Goal: Transaction & Acquisition: Purchase product/service

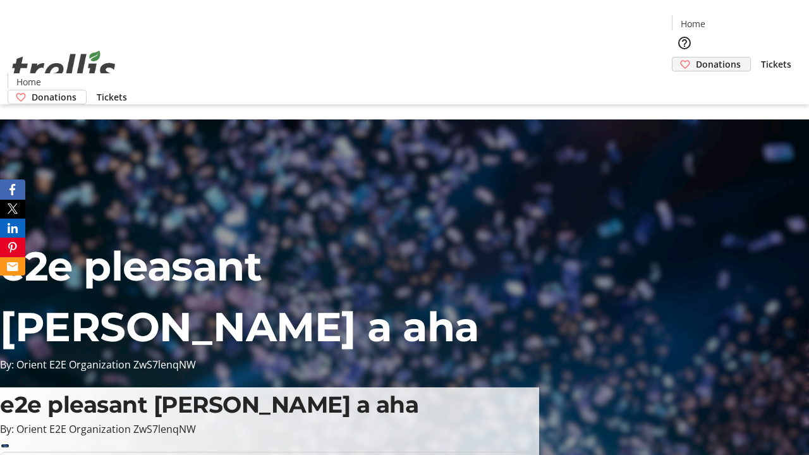
click at [696, 58] on span "Donations" at bounding box center [718, 64] width 45 height 13
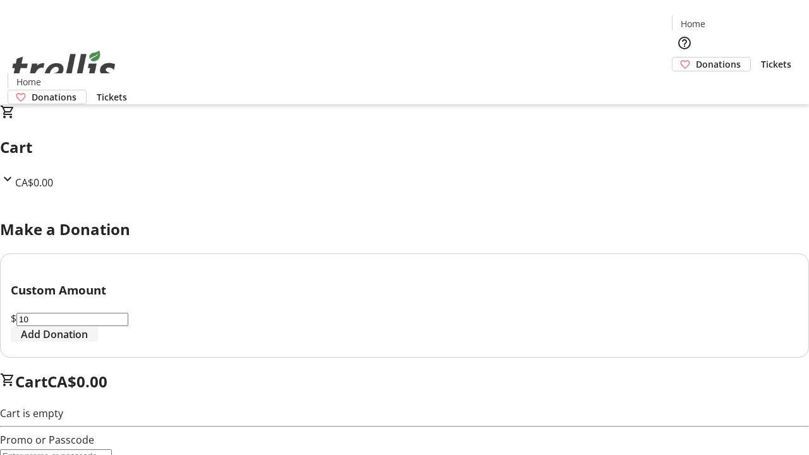
click at [88, 342] on span "Add Donation" at bounding box center [54, 334] width 67 height 15
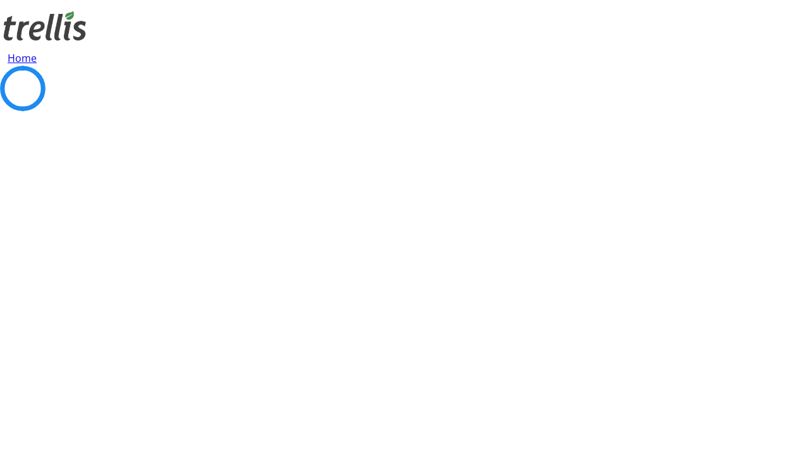
select select "CA"
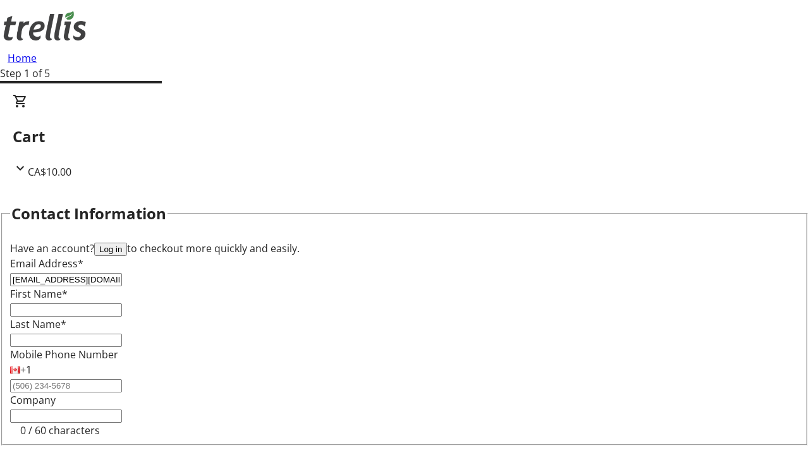
type input "[EMAIL_ADDRESS][DOMAIN_NAME]"
type input "Carmel"
type input "[PERSON_NAME]"
type input "[STREET_ADDRESS][PERSON_NAME]"
type input "Kelowna"
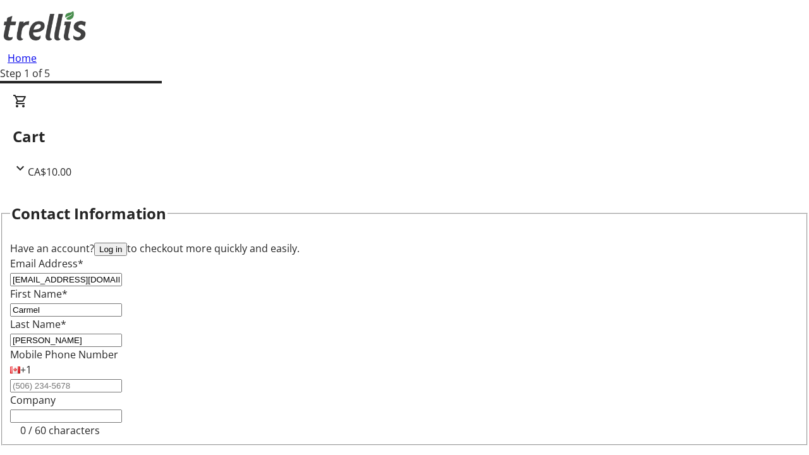
select select "BC"
type input "Kelowna"
type input "V1Y 0C2"
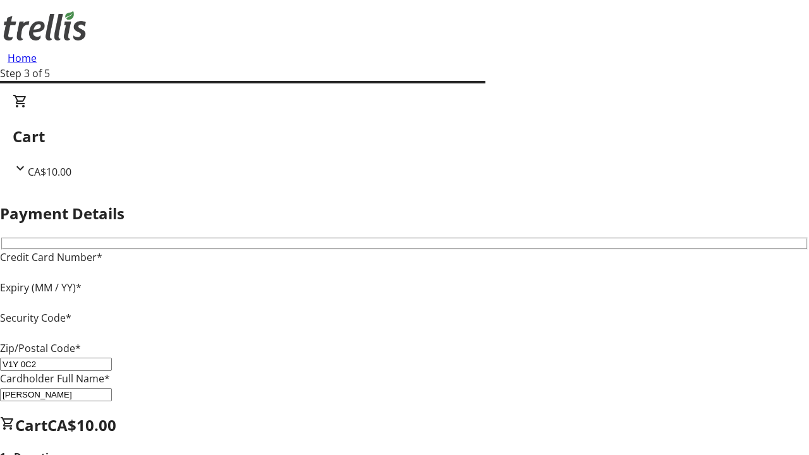
type input "V1Y 0C2"
